Goal: Entertainment & Leisure: Consume media (video, audio)

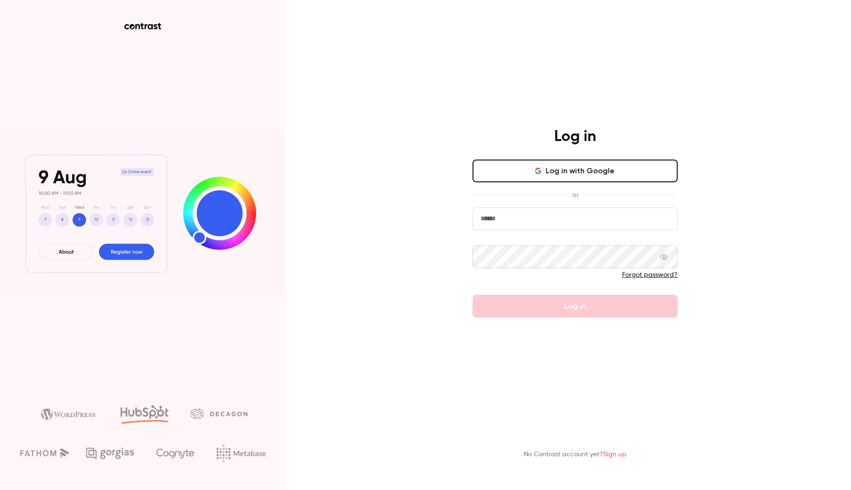
click at [531, 170] on button "Log in with Google" at bounding box center [575, 171] width 205 height 23
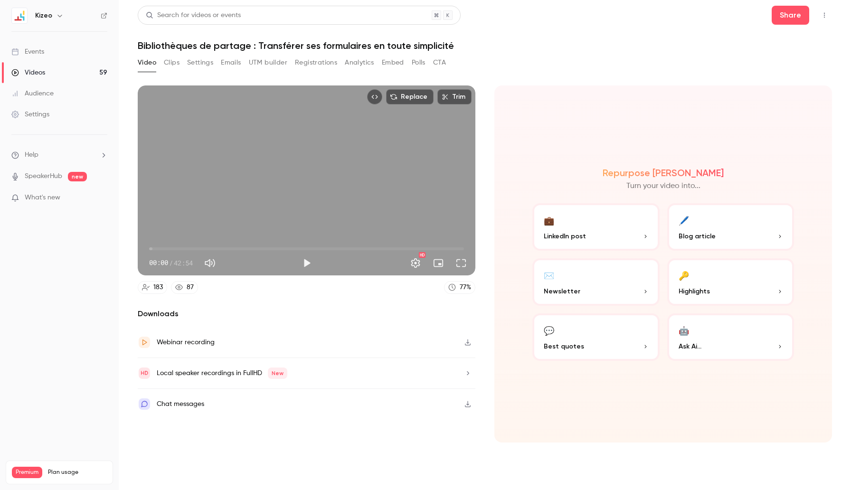
click at [286, 10] on div "Search for videos or events" at bounding box center [299, 15] width 323 height 19
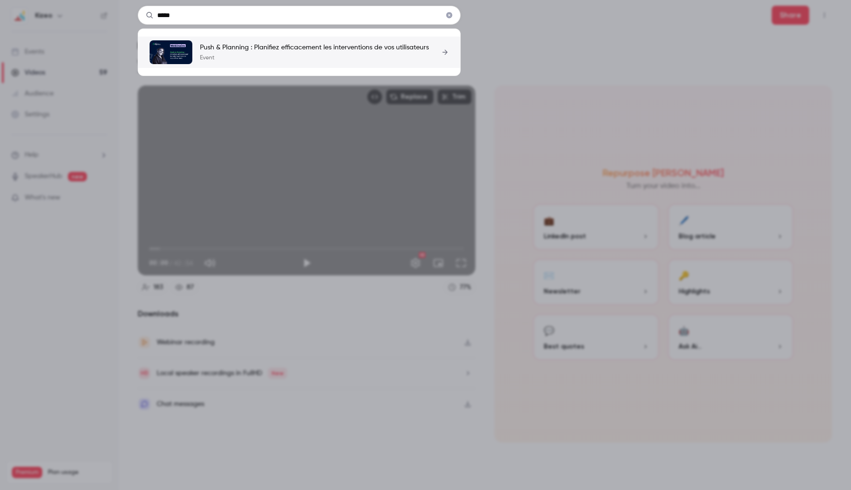
type input "****"
click at [287, 47] on p "Push & Planning : Planifiez efficacement les interventions de vos utilisateurs" at bounding box center [314, 48] width 229 height 10
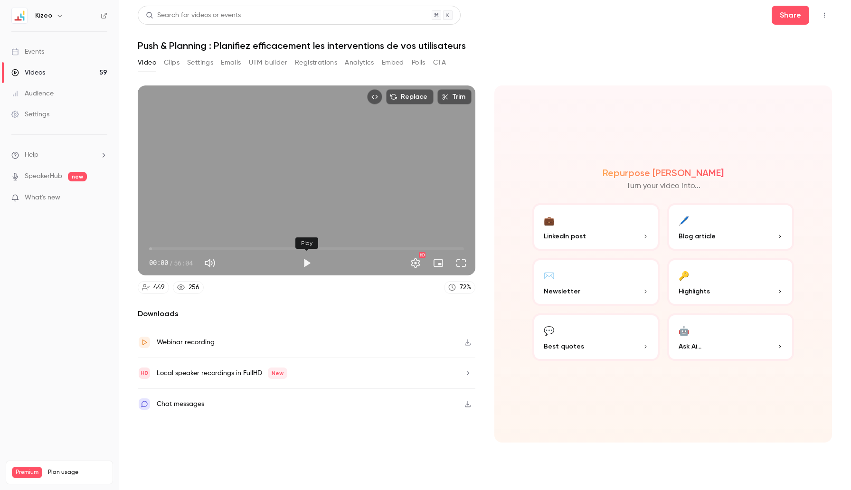
click at [306, 267] on button "Play" at bounding box center [306, 263] width 19 height 19
click at [165, 248] on span "02:52" at bounding box center [306, 248] width 315 height 15
click at [175, 248] on span "04:39" at bounding box center [306, 248] width 315 height 15
click at [465, 263] on button "Full screen" at bounding box center [461, 263] width 19 height 19
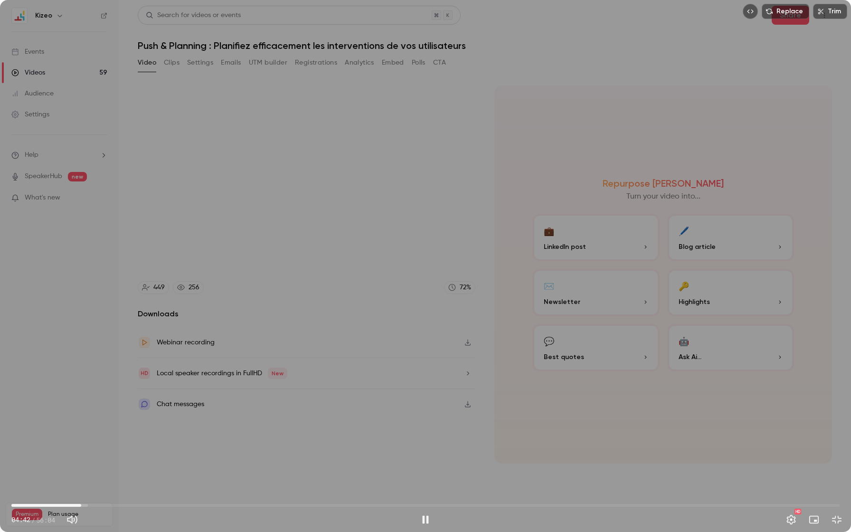
click at [100, 490] on span "04:42" at bounding box center [425, 505] width 828 height 15
click at [300, 356] on div "Replace Trim 05:59 05:59 / 56:04 HD" at bounding box center [425, 266] width 851 height 532
click at [204, 490] on span "13:01" at bounding box center [425, 505] width 828 height 15
click at [158, 490] on span "13:02" at bounding box center [425, 505] width 828 height 15
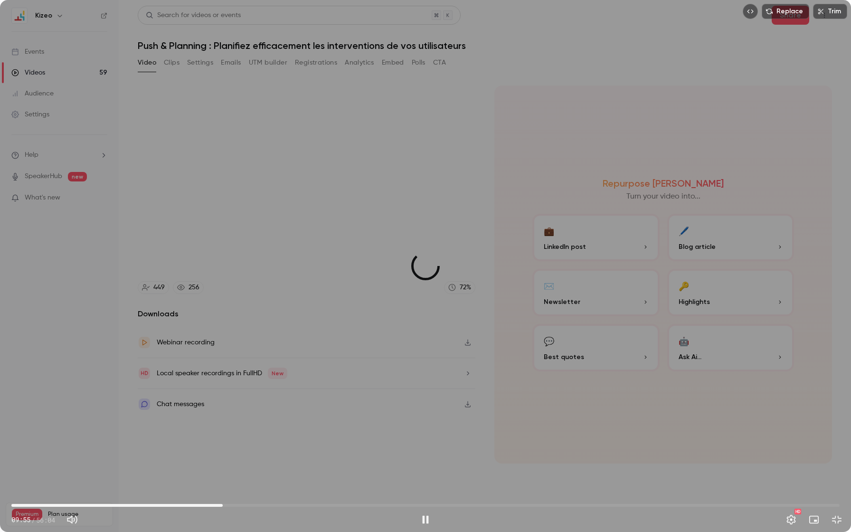
click at [223, 490] on span "14:18" at bounding box center [425, 505] width 828 height 15
click at [253, 490] on span "14:20" at bounding box center [425, 505] width 828 height 15
click at [233, 490] on span "16:23" at bounding box center [425, 505] width 828 height 15
click at [220, 490] on span "14:08" at bounding box center [425, 505] width 828 height 15
click at [661, 255] on div "Replace Trim 26:14 26:14 / 56:04 HD" at bounding box center [425, 266] width 851 height 532
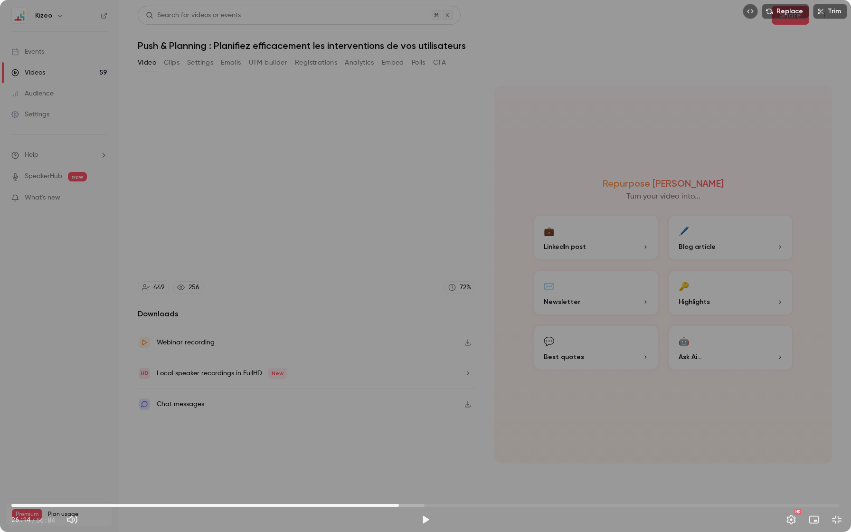
click at [349, 490] on span "26:14" at bounding box center [425, 505] width 828 height 15
click at [374, 408] on div "Replace Trim 22:51 22:51 / 56:04 HD" at bounding box center [425, 266] width 851 height 532
click at [326, 490] on span "23:27" at bounding box center [425, 505] width 828 height 15
click at [371, 371] on div "Replace Trim 21:17 21:17 / 56:04 HD" at bounding box center [425, 266] width 851 height 532
click at [371, 371] on div "Replace Trim 21:18 21:18 / 56:04 HD" at bounding box center [425, 266] width 851 height 532
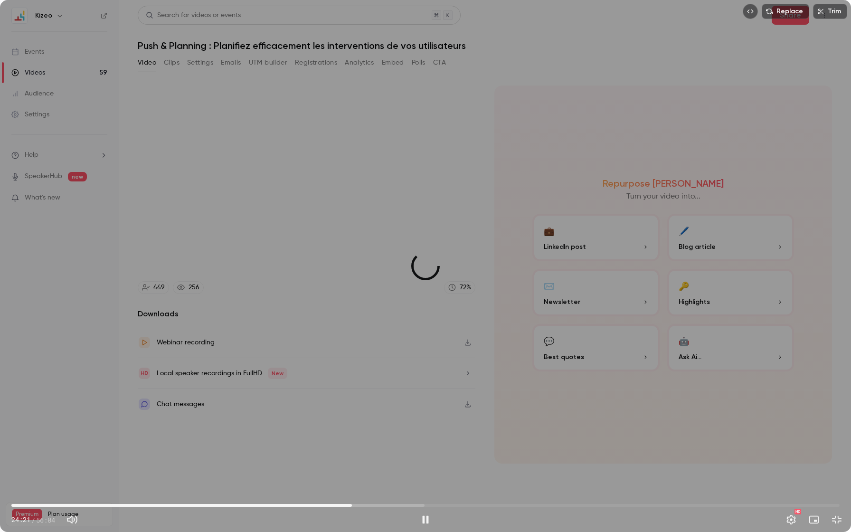
click at [352, 490] on span "23:03" at bounding box center [425, 505] width 828 height 15
click at [235, 219] on div "Replace Trim 24:46 24:46 / 56:04 HD" at bounding box center [425, 266] width 851 height 532
type input "******"
click at [841, 490] on button "Exit full screen" at bounding box center [837, 519] width 19 height 19
